Goal: Information Seeking & Learning: Find specific fact

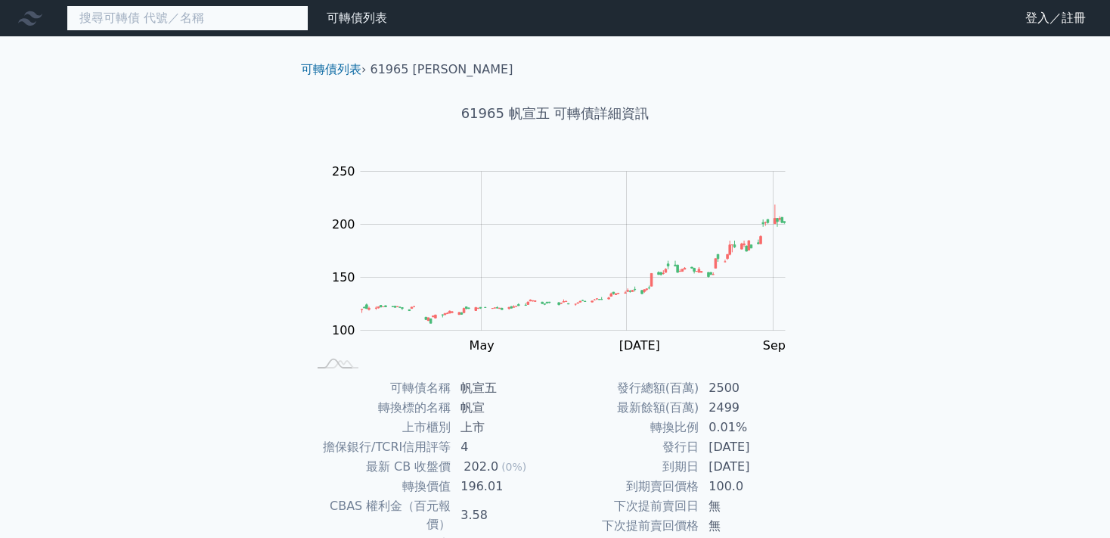
click at [200, 23] on input at bounding box center [188, 18] width 242 height 26
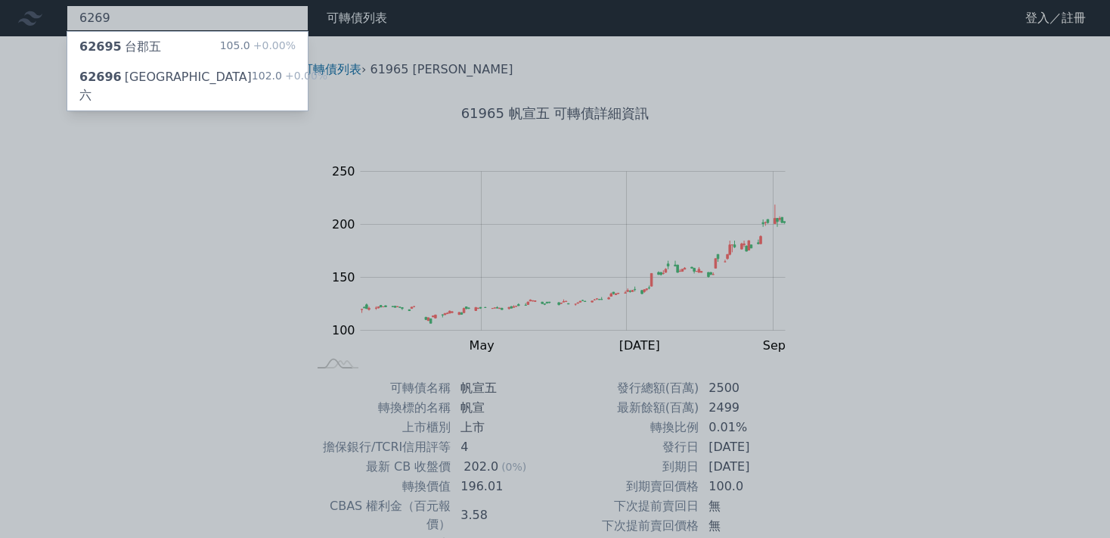
type input "6269"
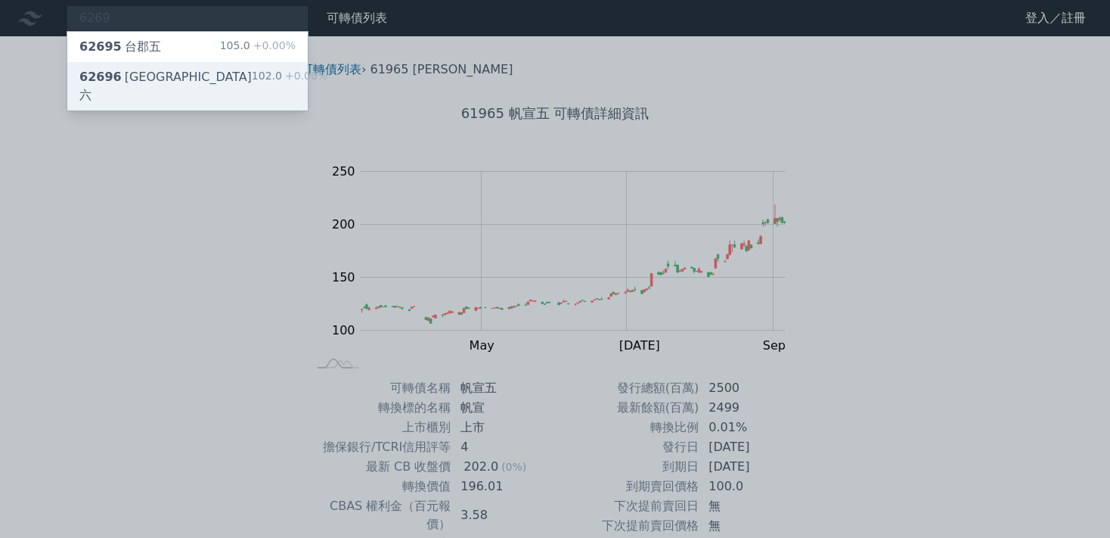
click at [145, 83] on div "62696 [GEOGRAPHIC_DATA]六" at bounding box center [165, 86] width 172 height 36
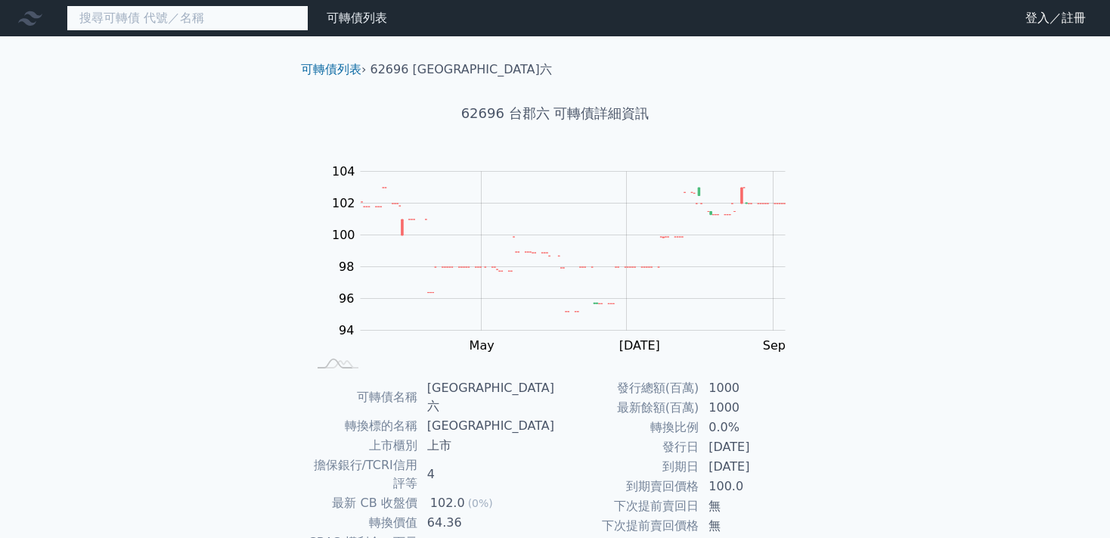
click at [138, 22] on input at bounding box center [188, 18] width 242 height 26
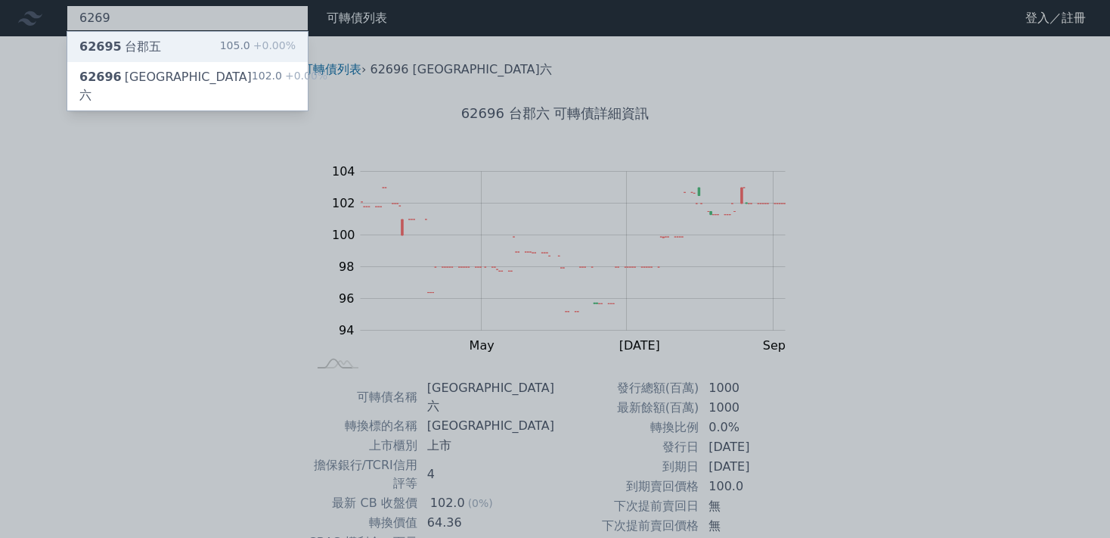
type input "6269"
click at [138, 50] on div "62695 [GEOGRAPHIC_DATA]五" at bounding box center [120, 47] width 82 height 18
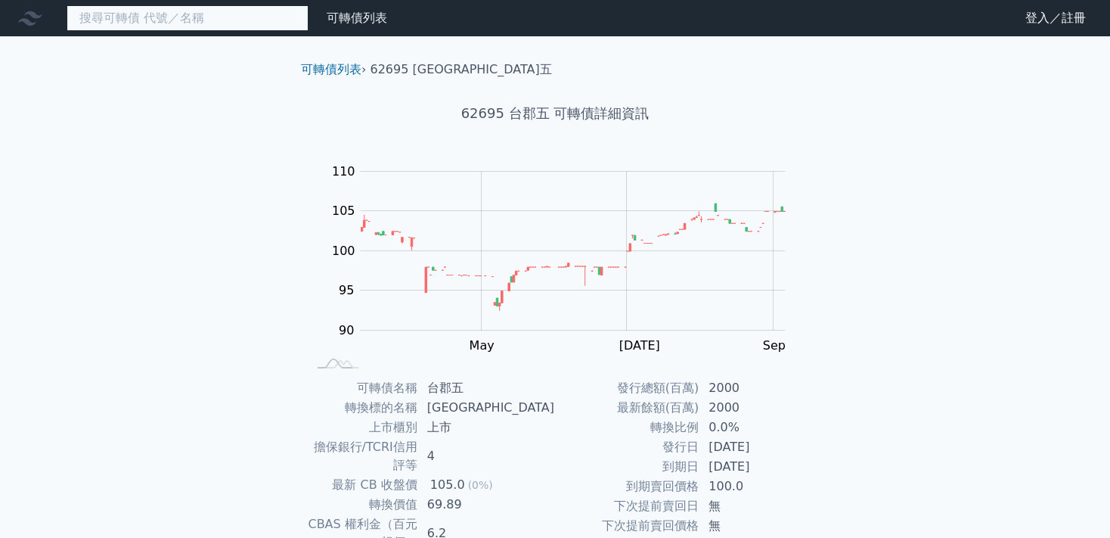
click at [159, 21] on input at bounding box center [188, 18] width 242 height 26
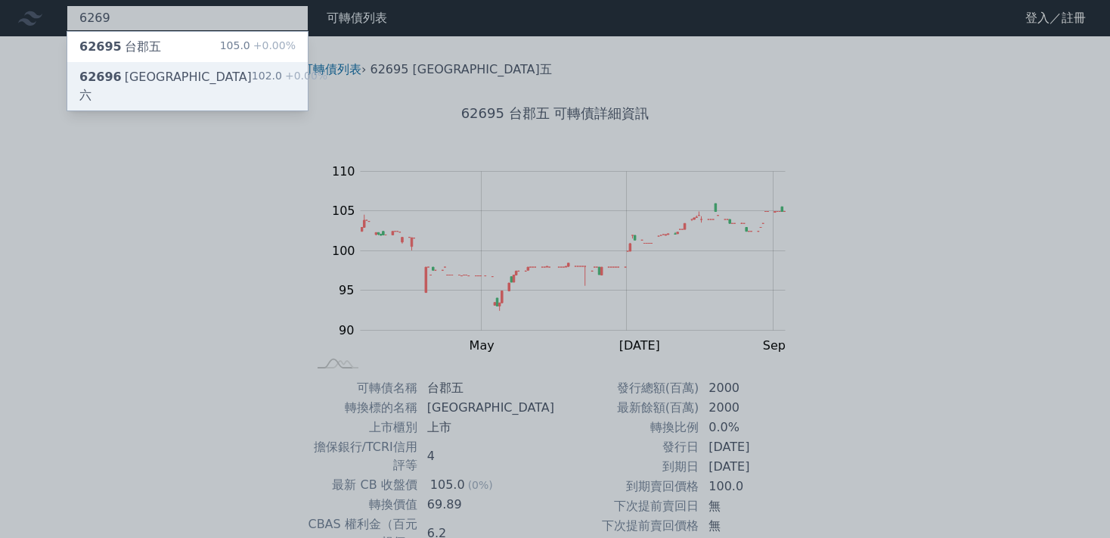
type input "6269"
click at [142, 77] on div "62696 [GEOGRAPHIC_DATA]六" at bounding box center [165, 86] width 172 height 36
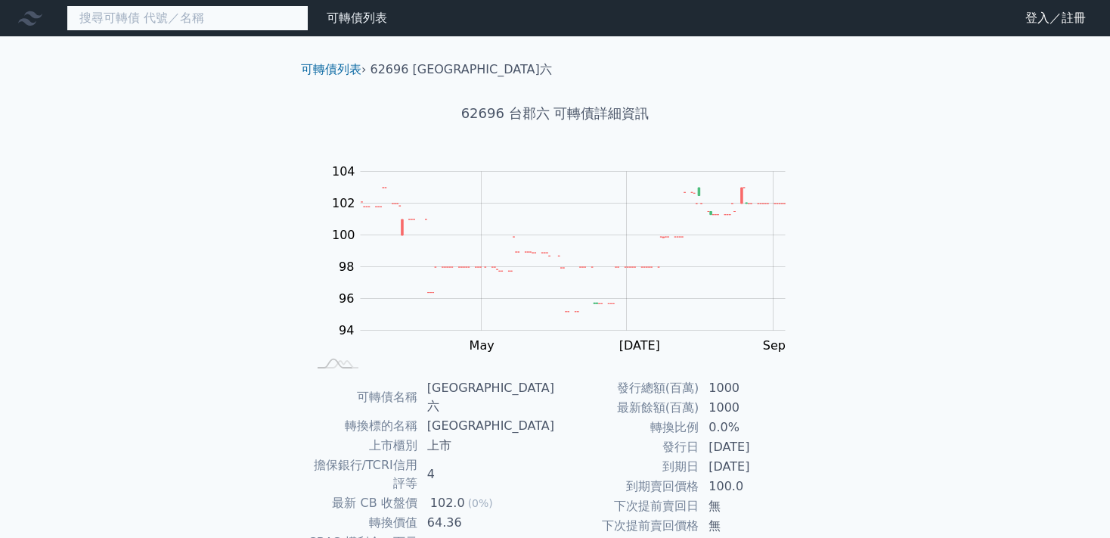
click at [181, 19] on input at bounding box center [188, 18] width 242 height 26
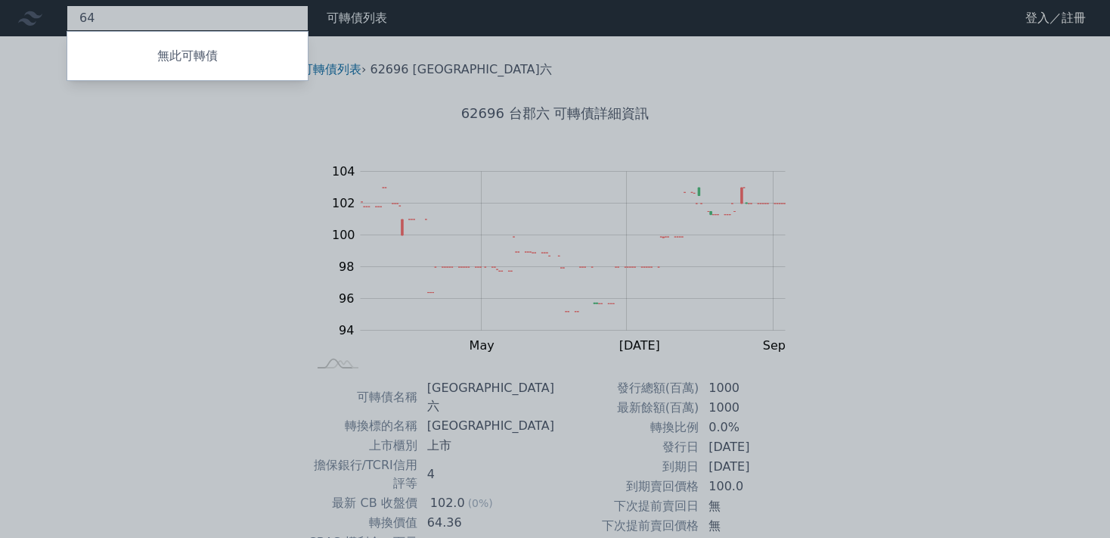
type input "6"
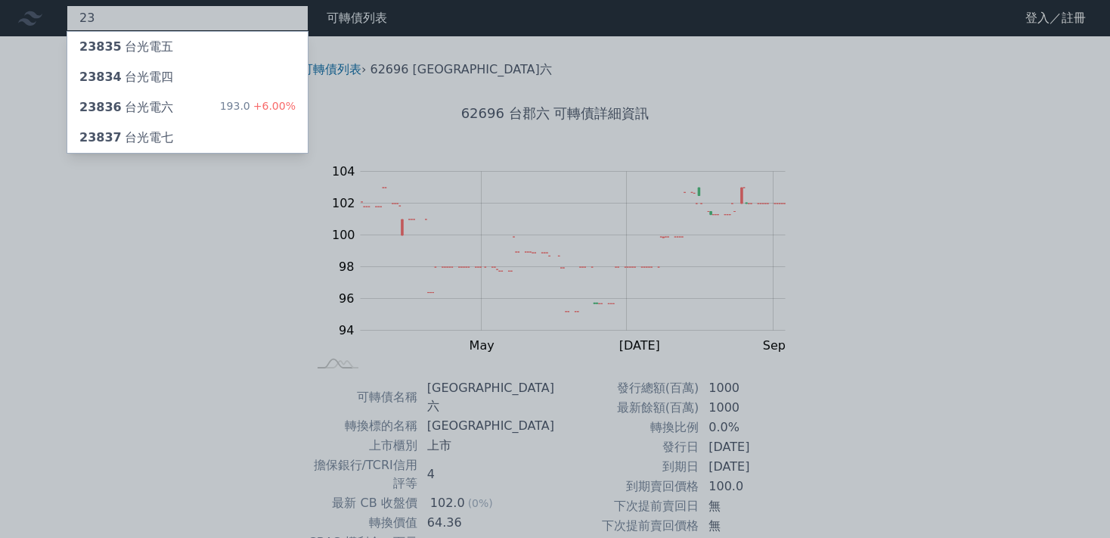
type input "2"
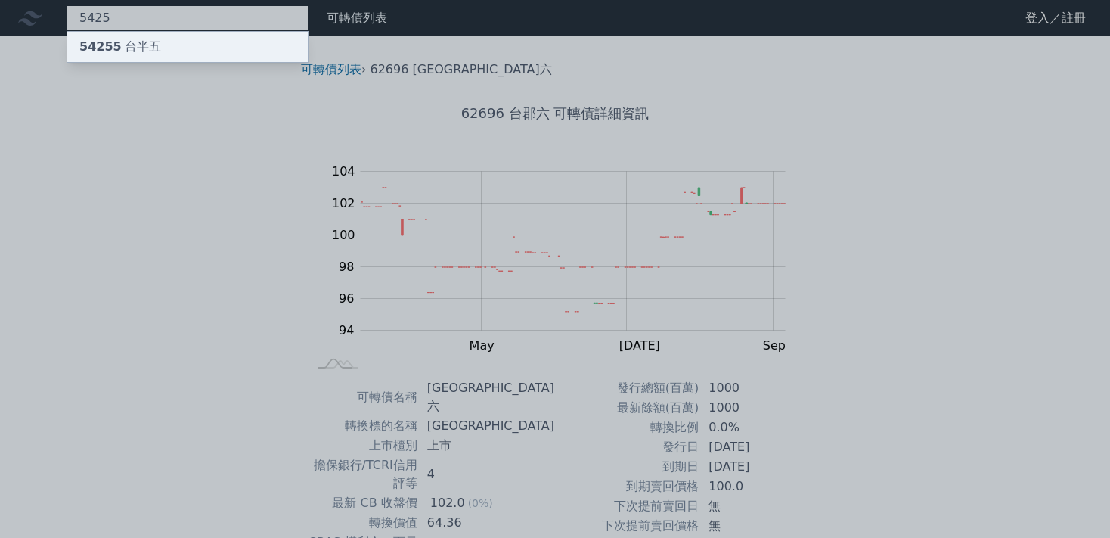
type input "5425"
click at [135, 48] on div "54255 台半五" at bounding box center [120, 47] width 82 height 18
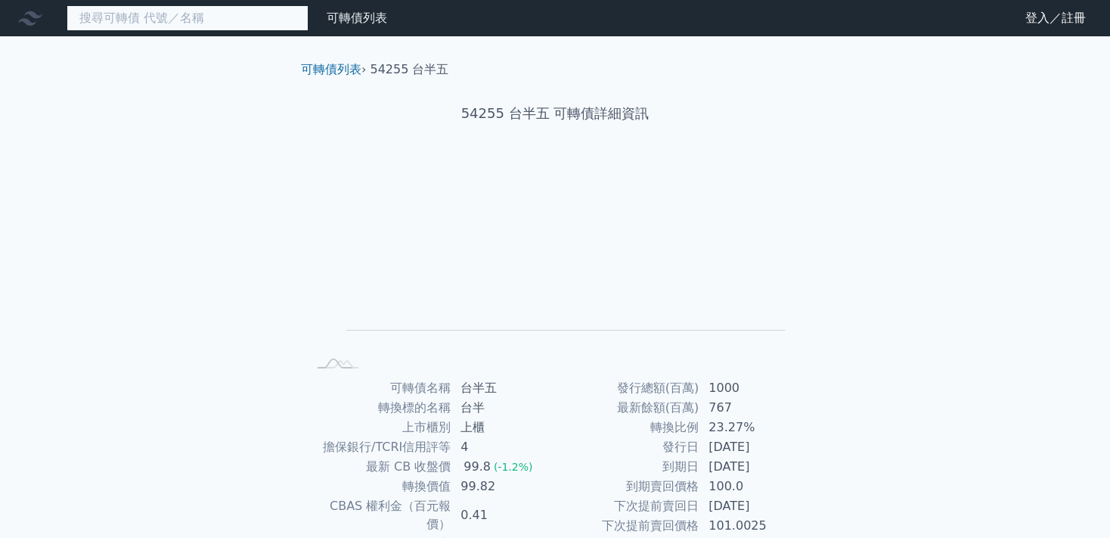
click at [163, 18] on input at bounding box center [188, 18] width 242 height 26
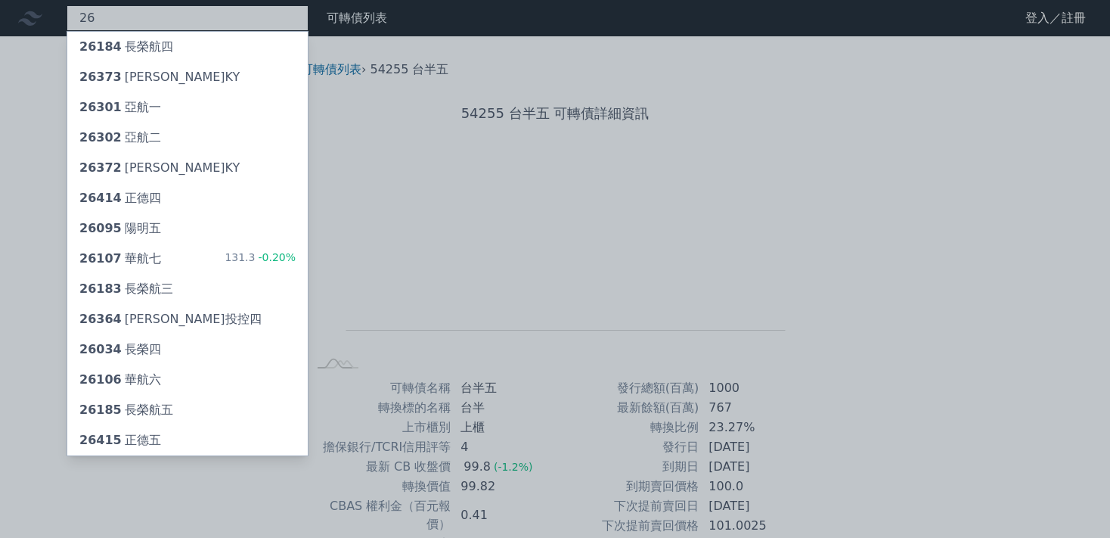
type input "2"
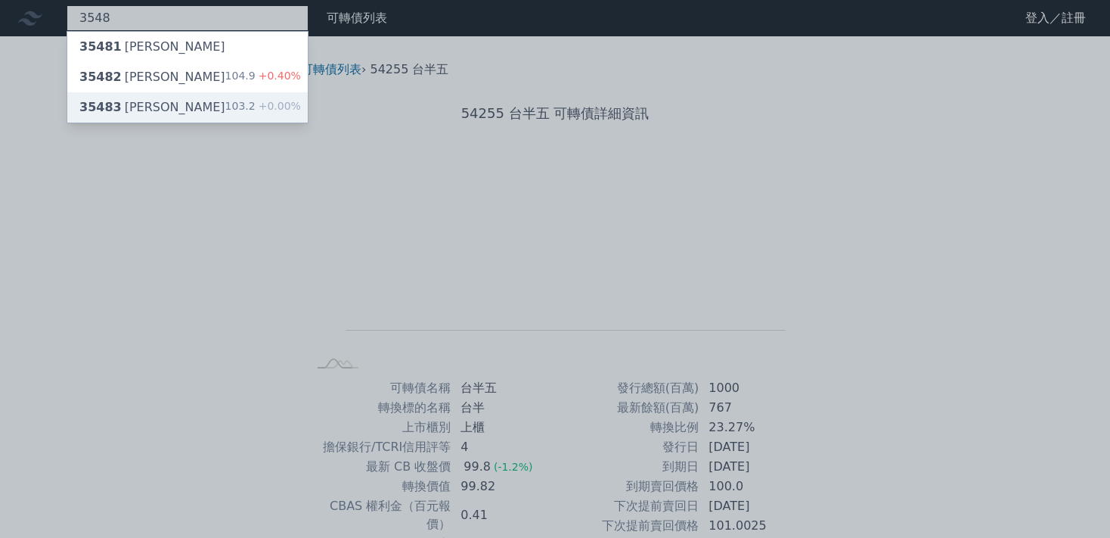
type input "3548"
click at [119, 109] on div "35483 [PERSON_NAME]" at bounding box center [152, 107] width 146 height 18
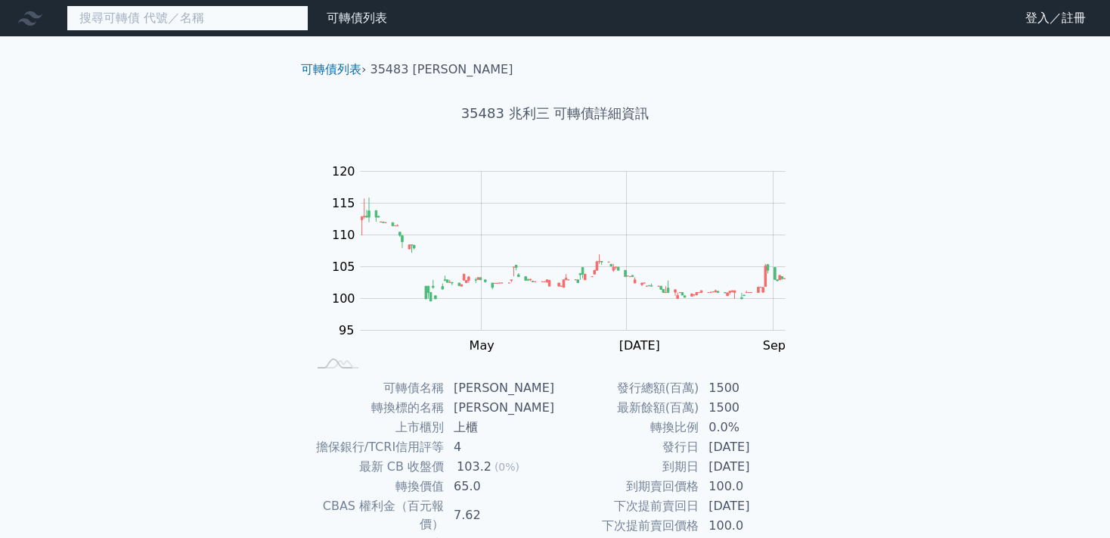
click at [175, 14] on input at bounding box center [188, 18] width 242 height 26
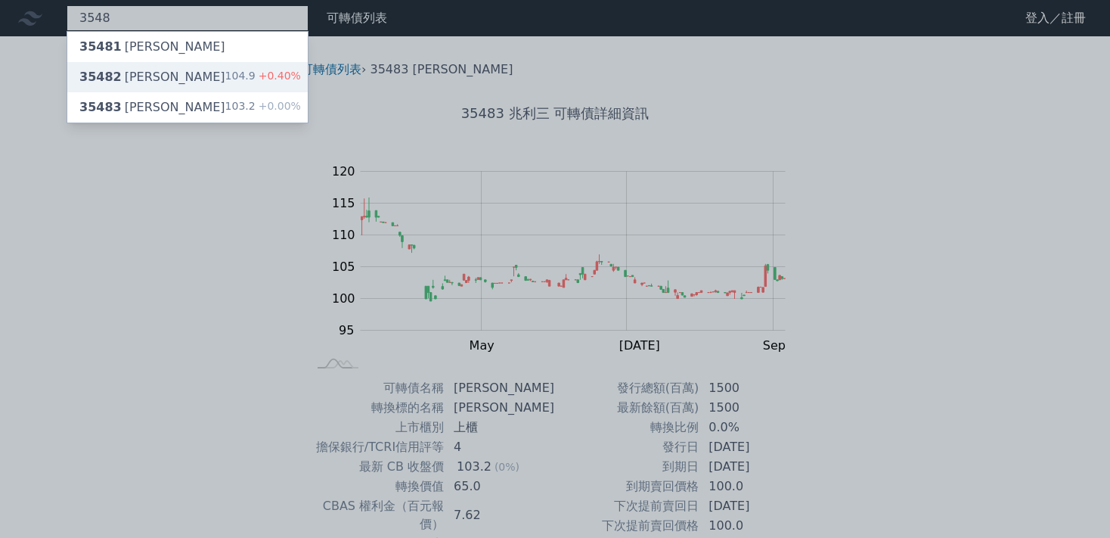
type input "3548"
click at [104, 76] on span "35482" at bounding box center [100, 77] width 42 height 14
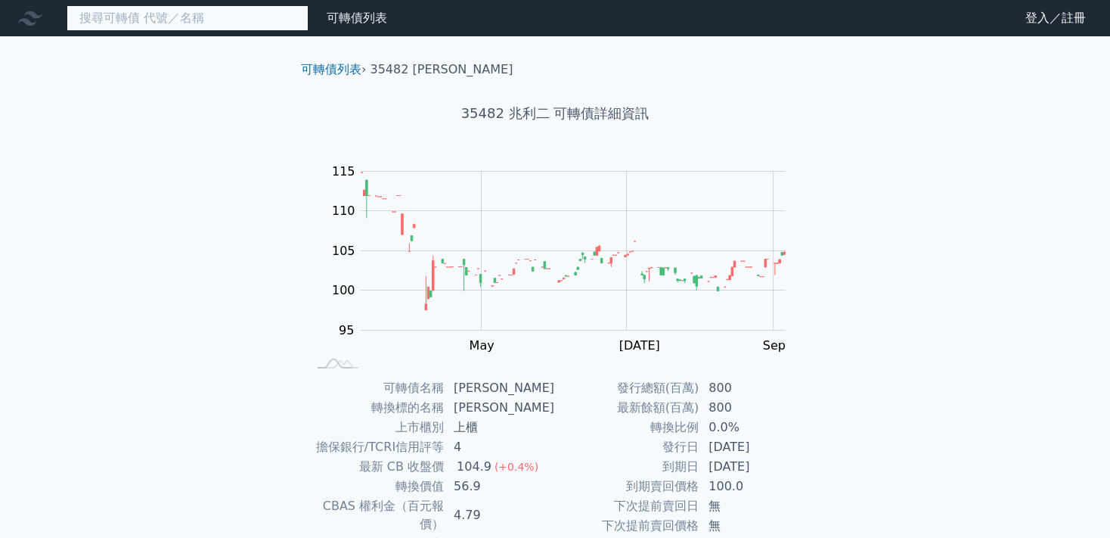
click at [127, 14] on input at bounding box center [188, 18] width 242 height 26
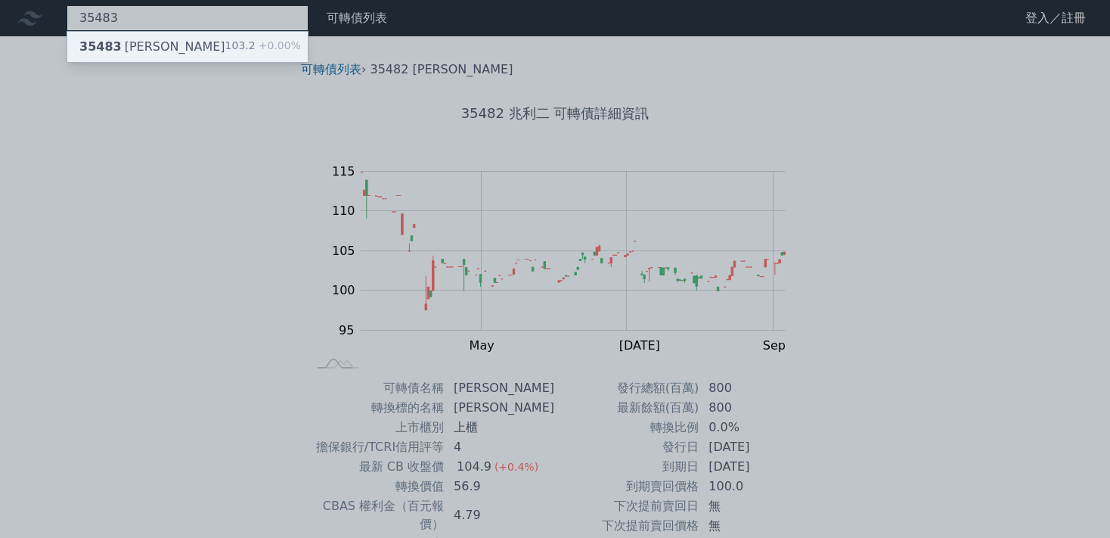
type input "35483"
click at [121, 40] on div "35483 [PERSON_NAME]" at bounding box center [152, 47] width 146 height 18
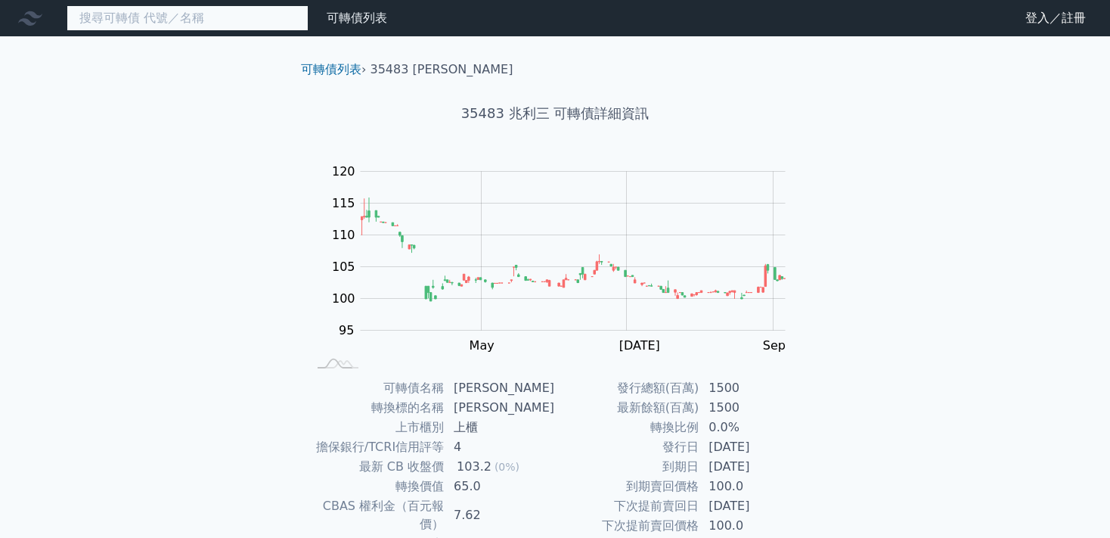
click at [207, 18] on input at bounding box center [188, 18] width 242 height 26
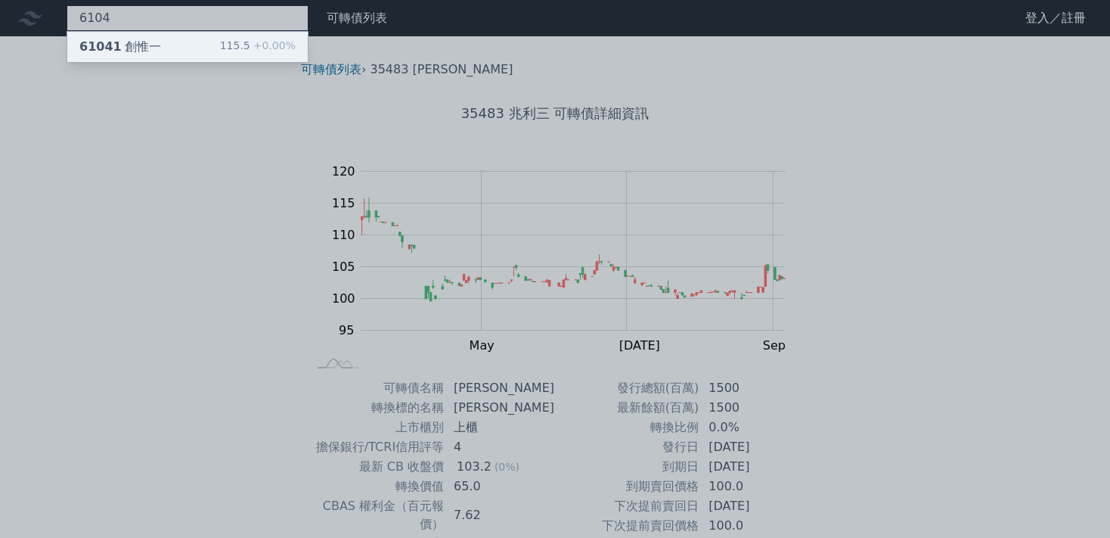
type input "6104"
click at [107, 46] on span "61041" at bounding box center [100, 46] width 42 height 14
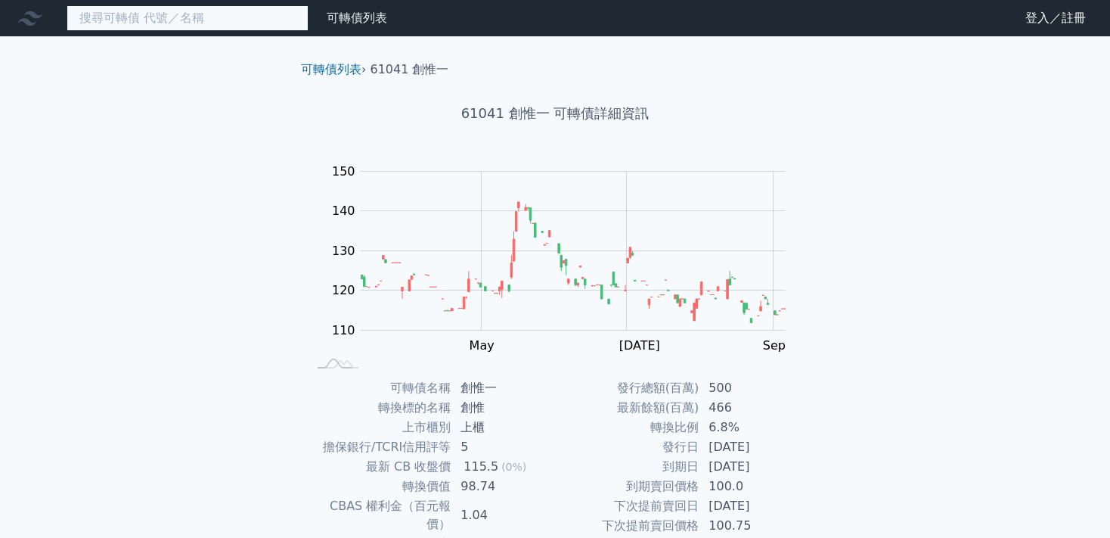
click at [210, 17] on input at bounding box center [188, 18] width 242 height 26
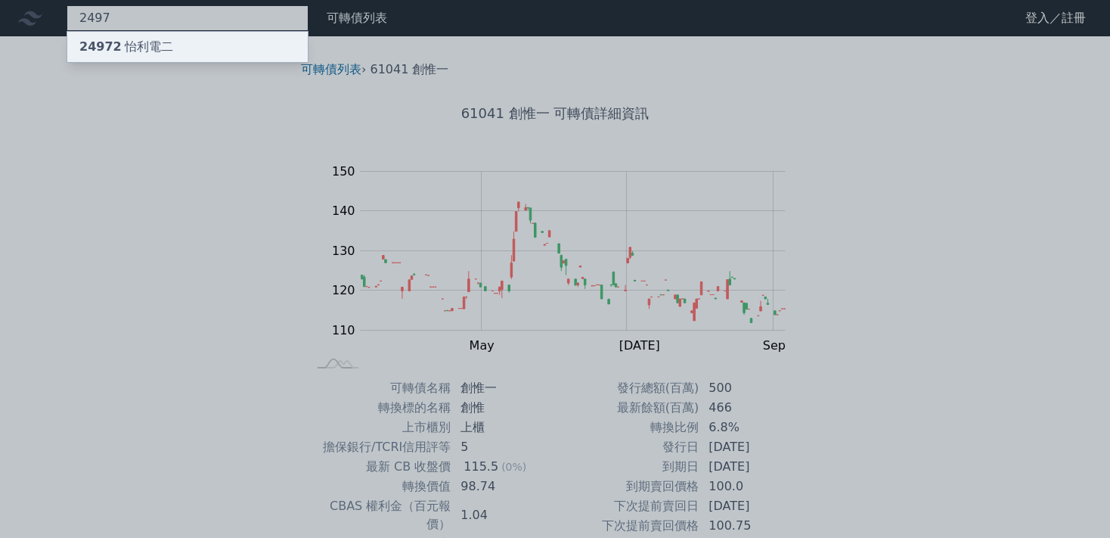
type input "2497"
click at [161, 39] on div "24972 怡利電二" at bounding box center [126, 47] width 94 height 18
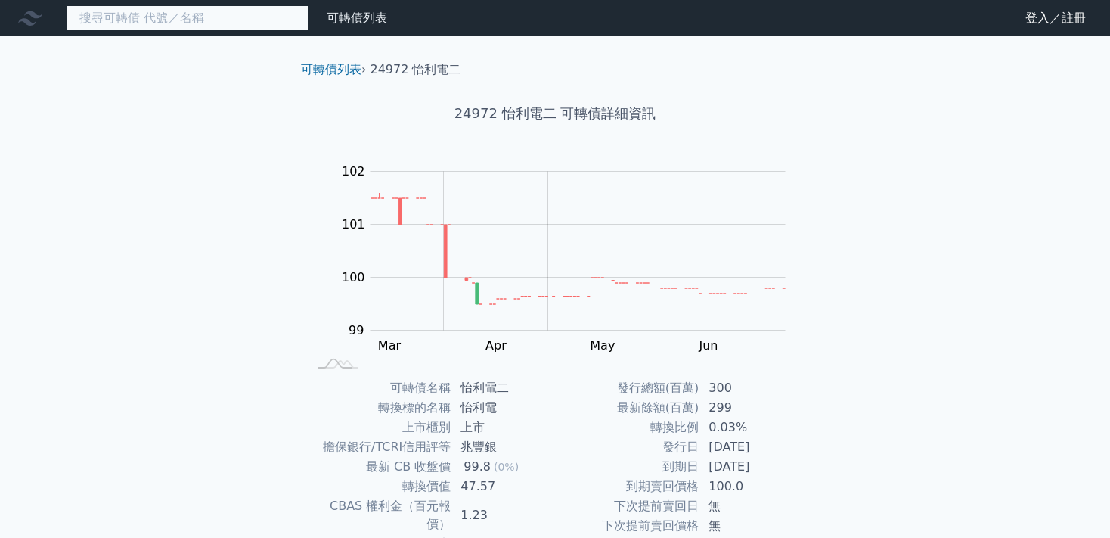
click at [135, 20] on input at bounding box center [188, 18] width 242 height 26
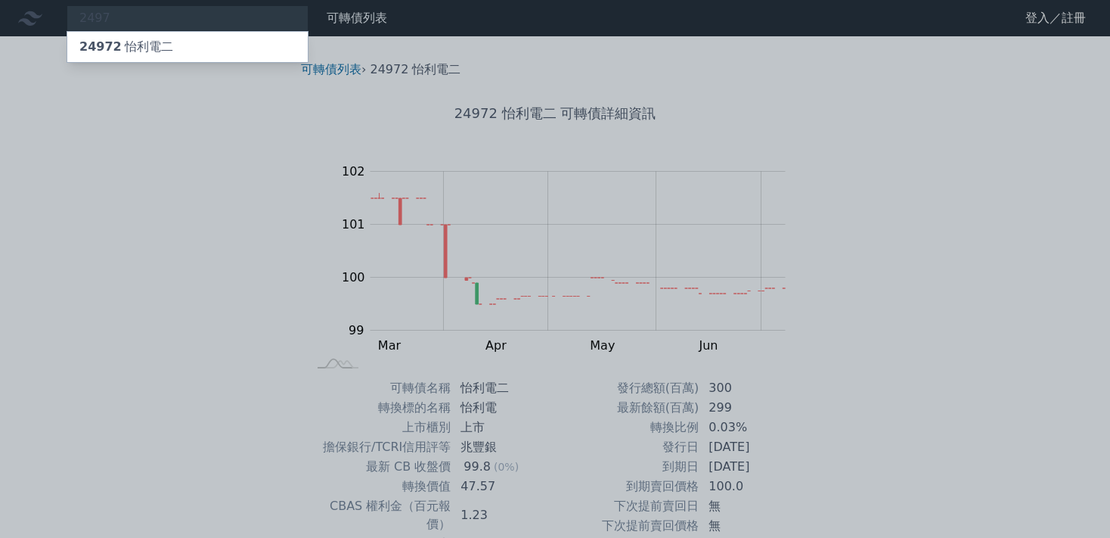
click at [211, 285] on div at bounding box center [555, 269] width 1110 height 538
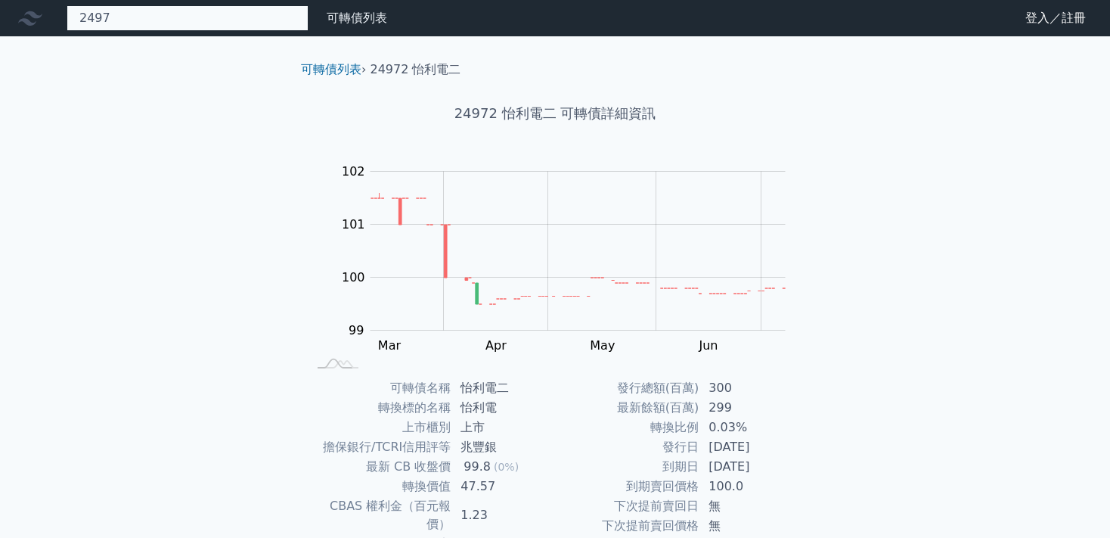
click at [236, 24] on input "2497" at bounding box center [188, 18] width 242 height 26
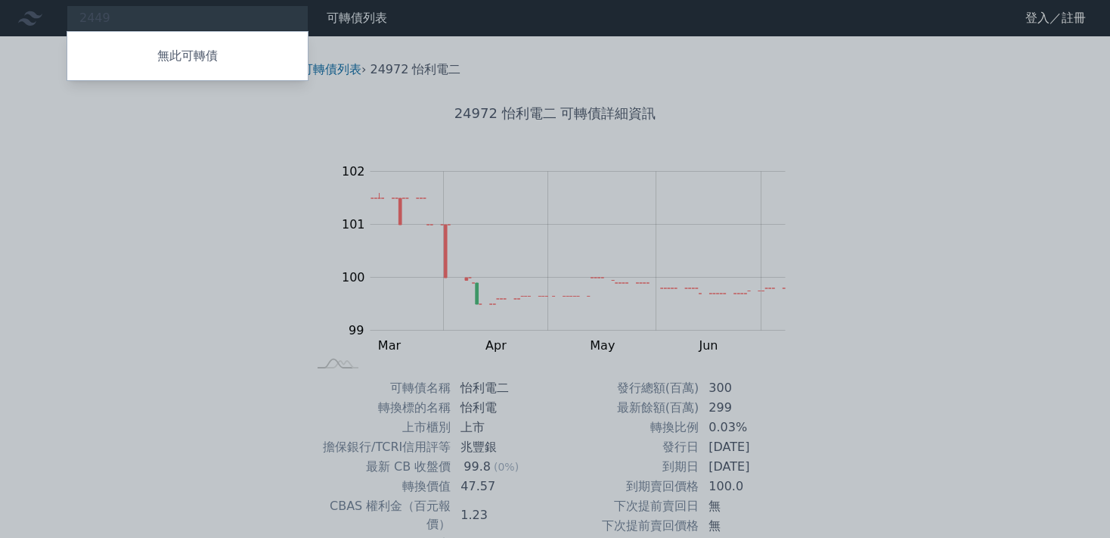
click at [191, 211] on div at bounding box center [555, 269] width 1110 height 538
click at [122, 17] on input "2449" at bounding box center [188, 18] width 242 height 26
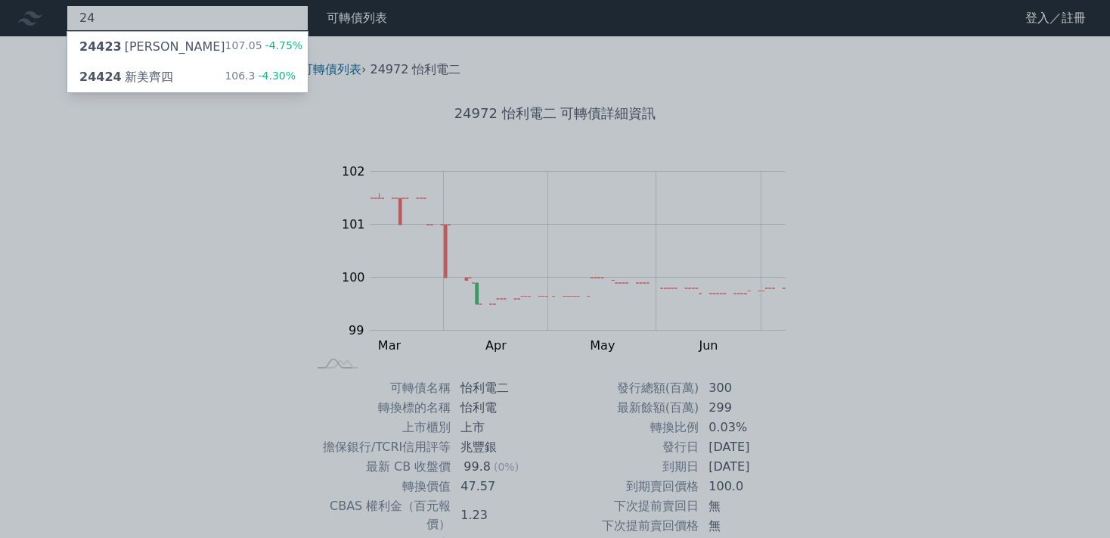
type input "2"
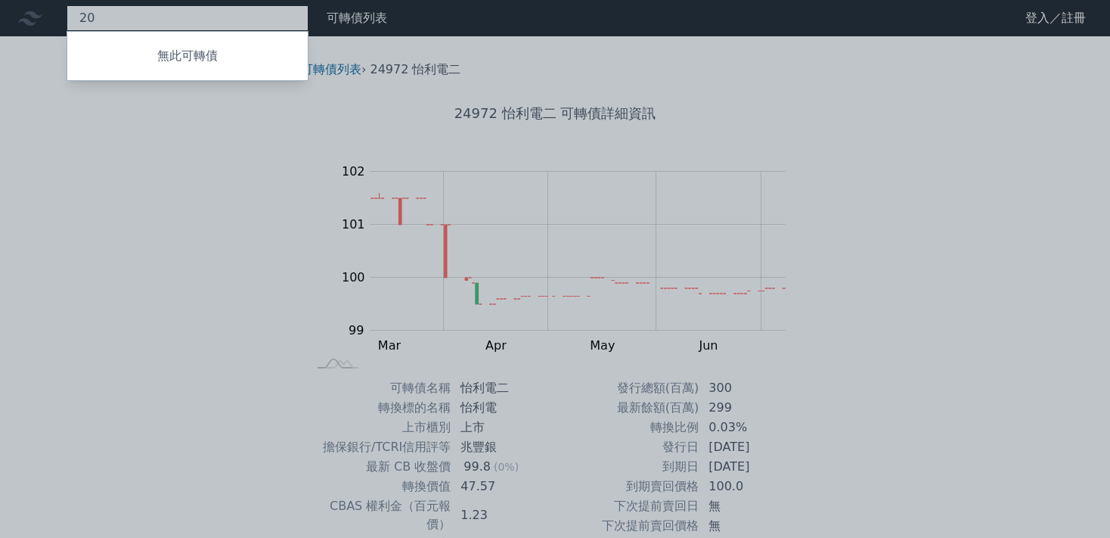
type input "2"
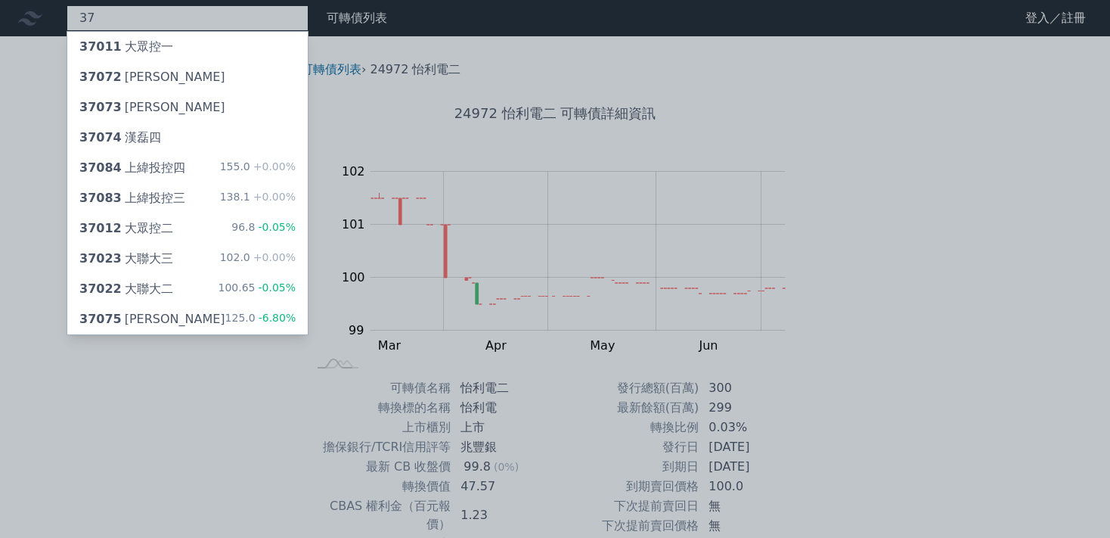
type input "3"
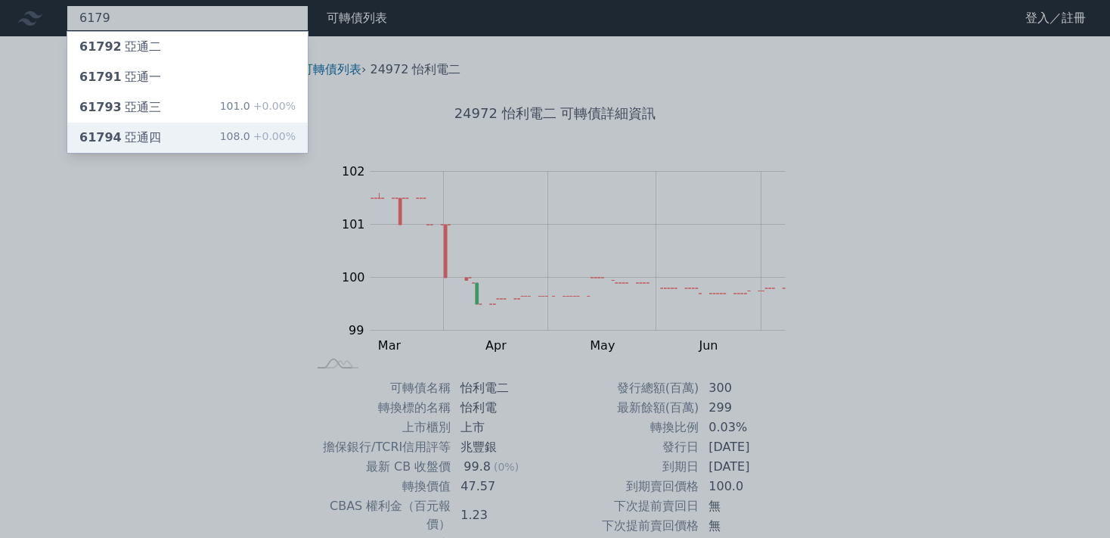
type input "6179"
click at [124, 138] on div "61794 亞通四" at bounding box center [120, 138] width 82 height 18
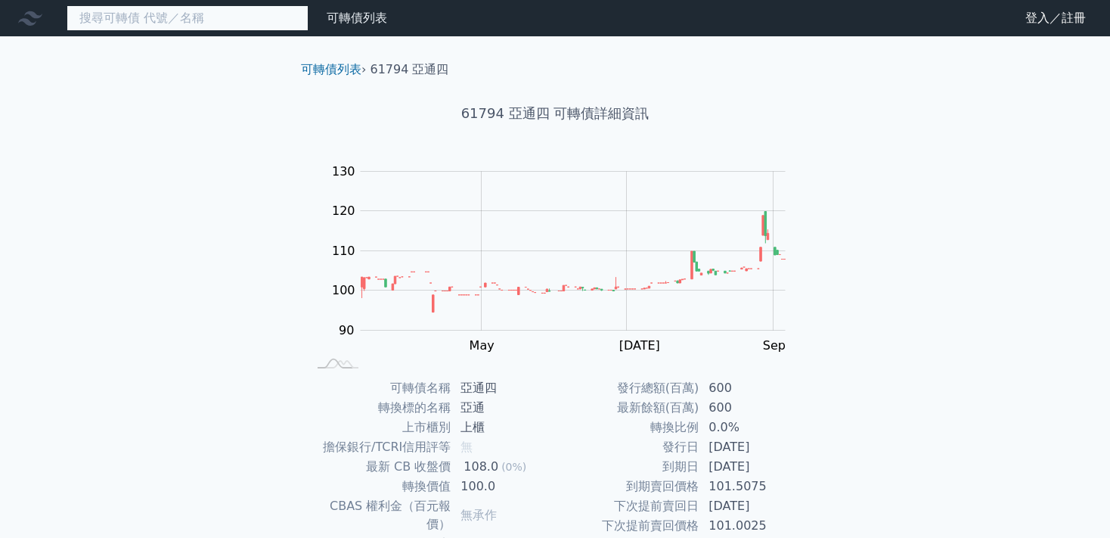
click at [162, 17] on input at bounding box center [188, 18] width 242 height 26
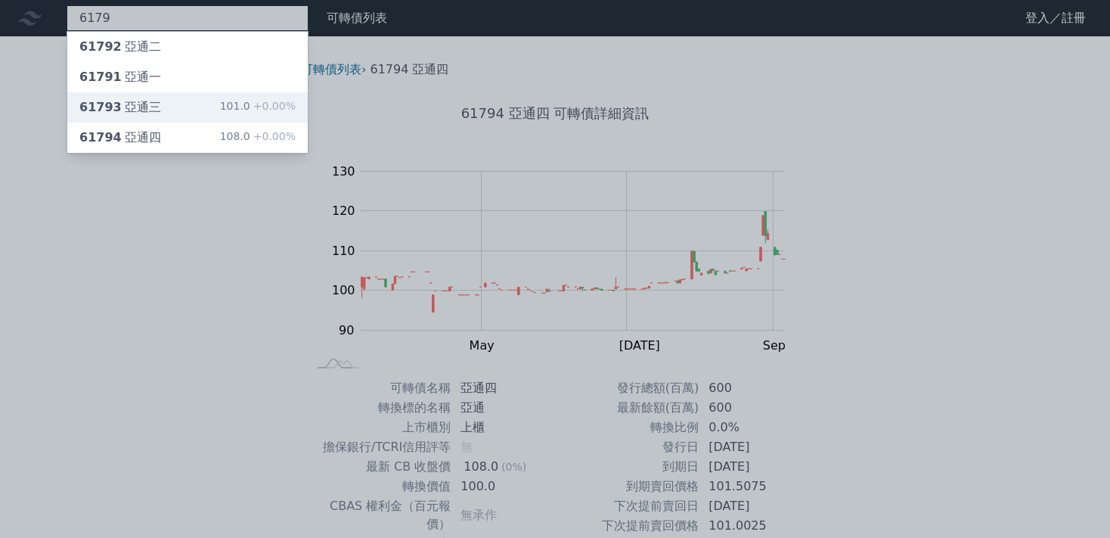
type input "6179"
click at [125, 107] on div "61793 亞通三" at bounding box center [120, 107] width 82 height 18
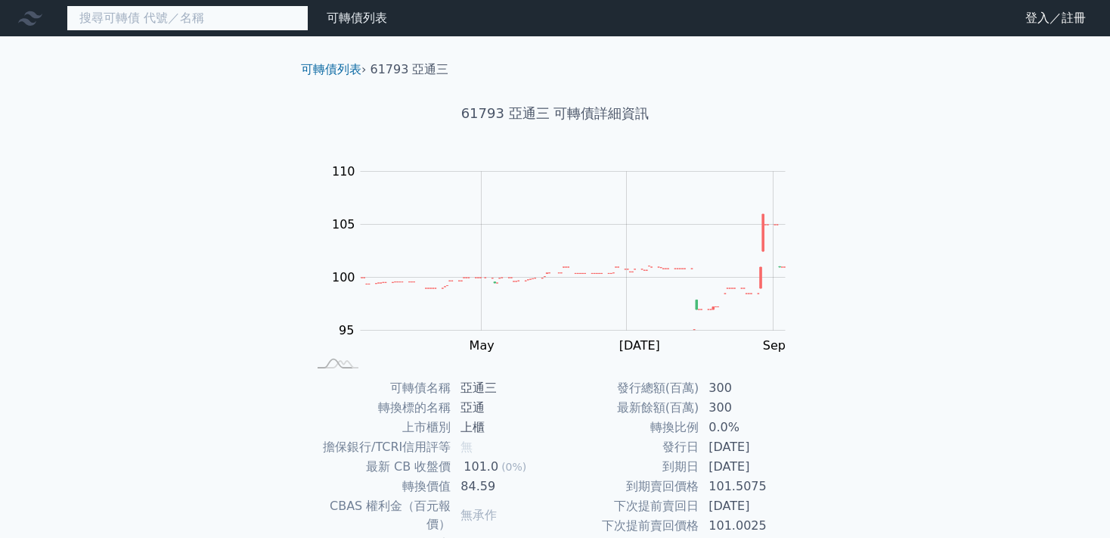
click at [249, 23] on input at bounding box center [188, 18] width 242 height 26
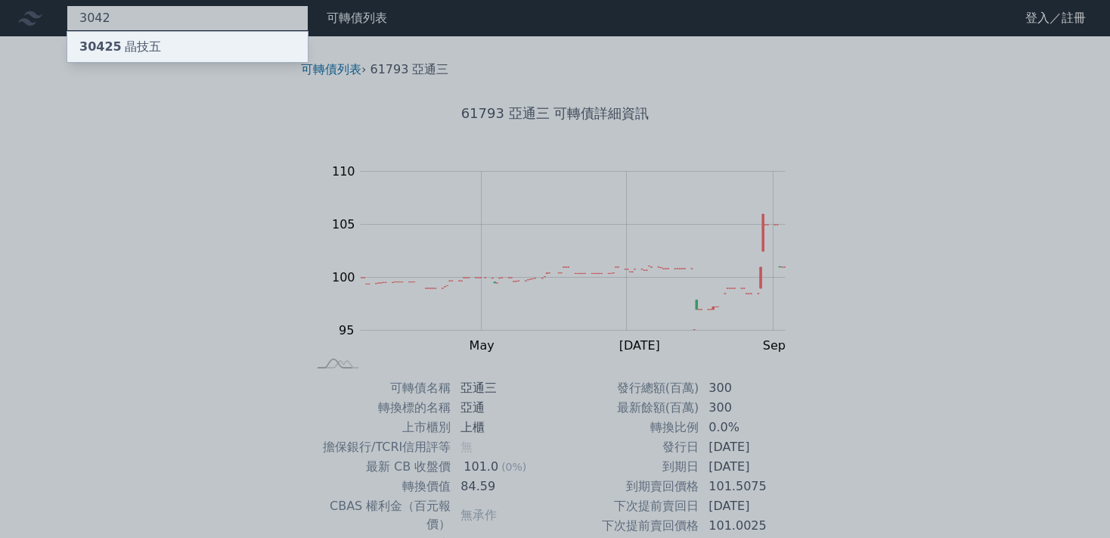
type input "3042"
click at [122, 43] on div "30425 晶技五" at bounding box center [120, 47] width 82 height 18
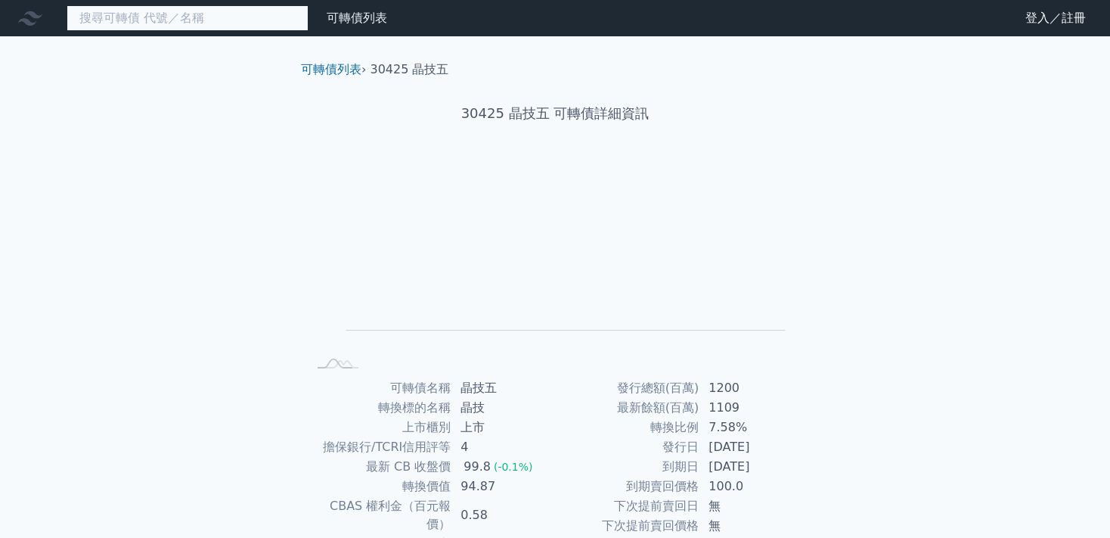
click at [230, 17] on input at bounding box center [188, 18] width 242 height 26
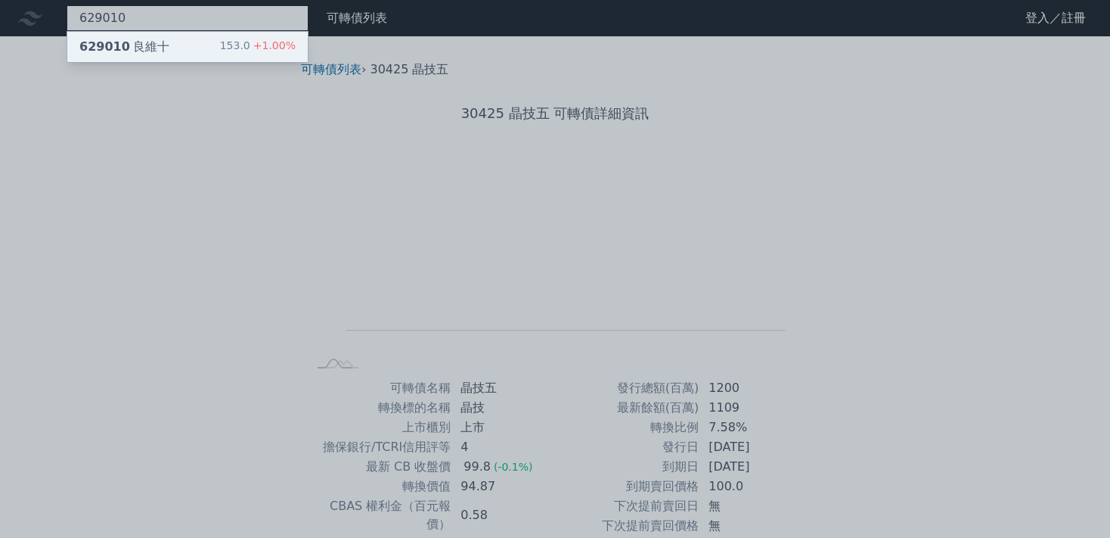
type input "629010"
click at [275, 50] on span "+1.00%" at bounding box center [272, 45] width 45 height 12
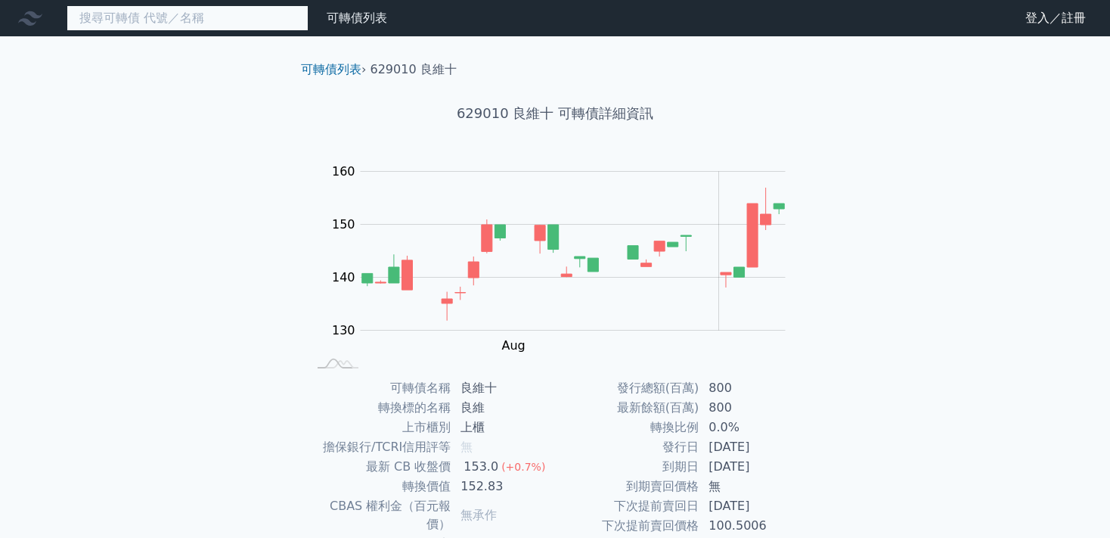
click at [166, 21] on input at bounding box center [188, 18] width 242 height 26
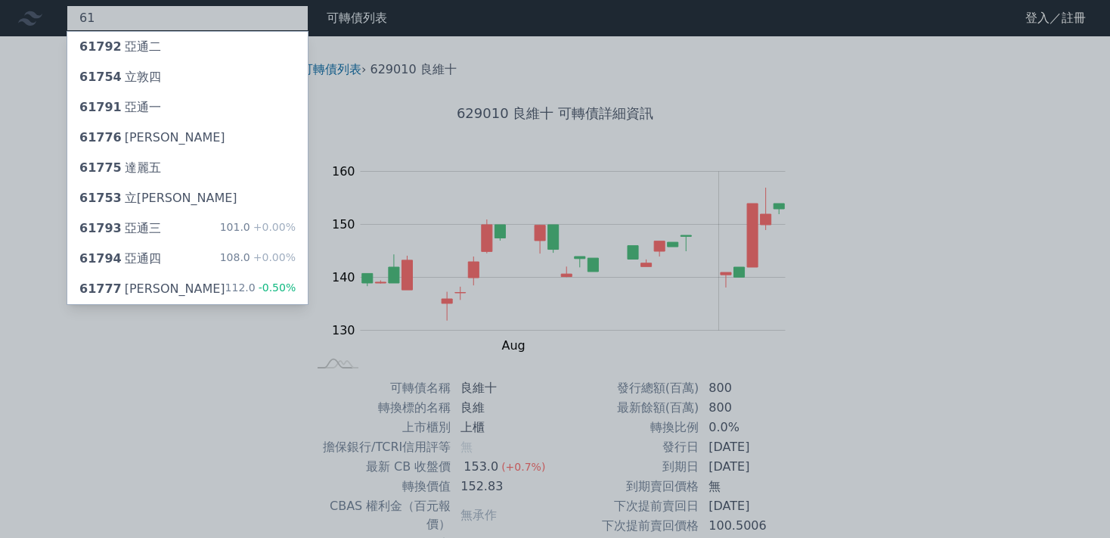
type input "6"
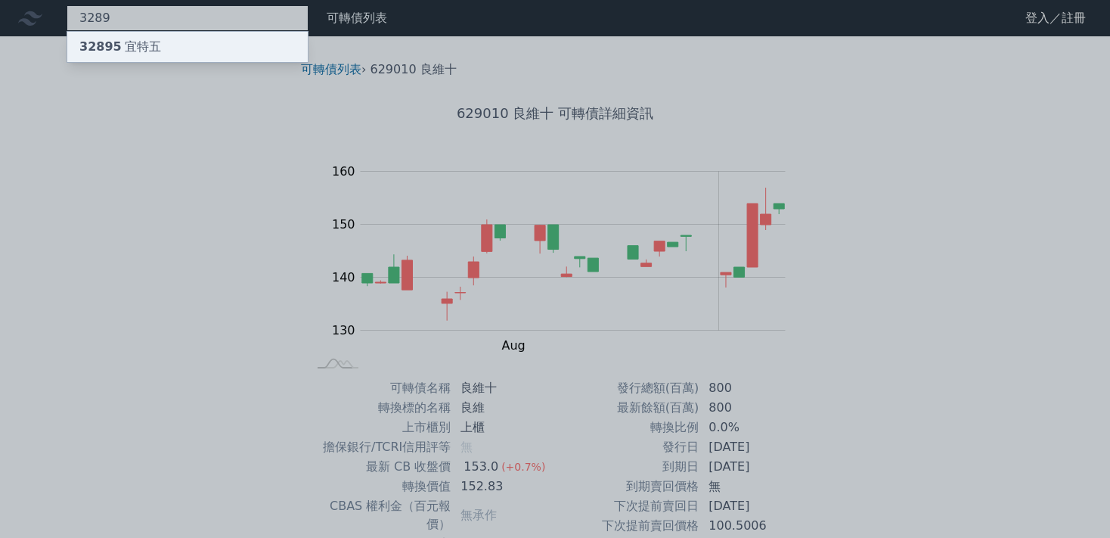
type input "3289"
click at [129, 44] on div "32895 宜特五" at bounding box center [120, 47] width 82 height 18
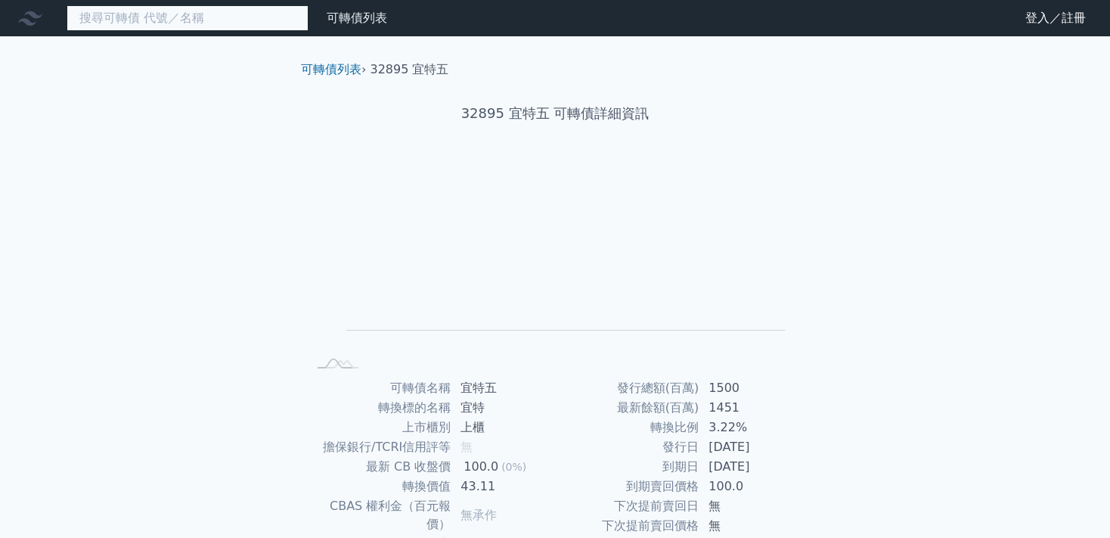
click at [207, 20] on input at bounding box center [188, 18] width 242 height 26
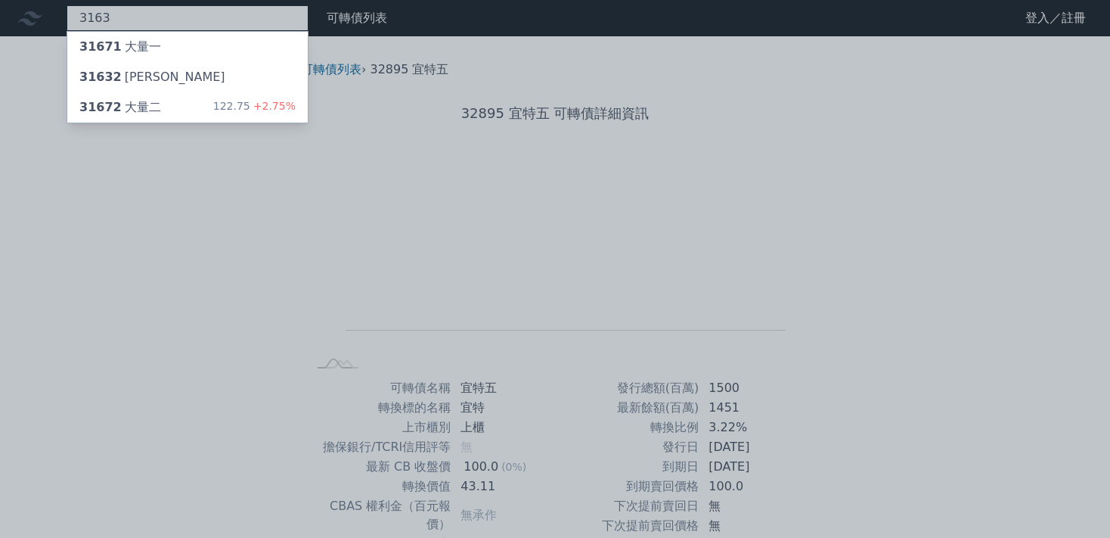
type input "3163"
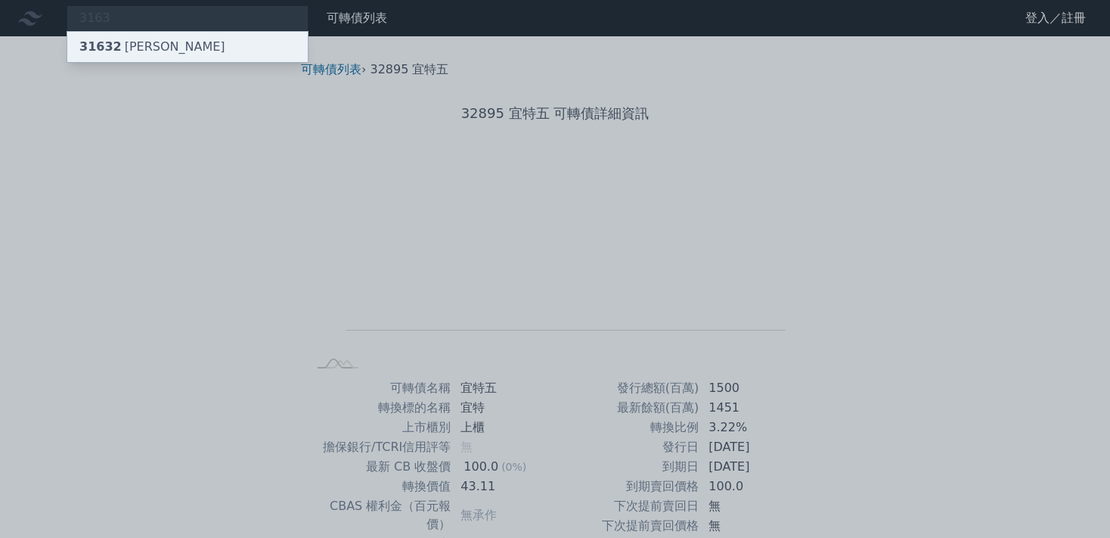
click at [150, 48] on div "31632 [PERSON_NAME]" at bounding box center [152, 47] width 146 height 18
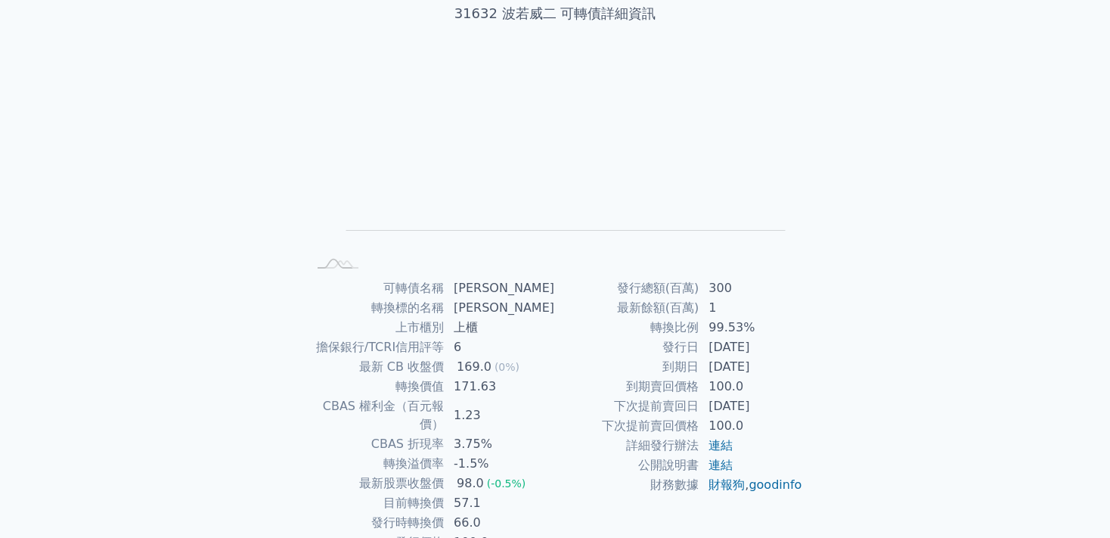
scroll to position [163, 0]
